Goal: Book appointment/travel/reservation

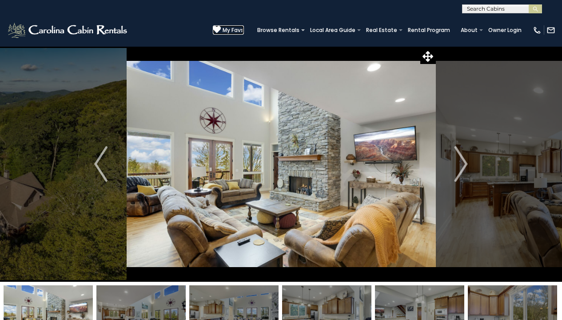
click at [233, 30] on span "My Favs" at bounding box center [233, 30] width 21 height 8
